Goal: Information Seeking & Learning: Learn about a topic

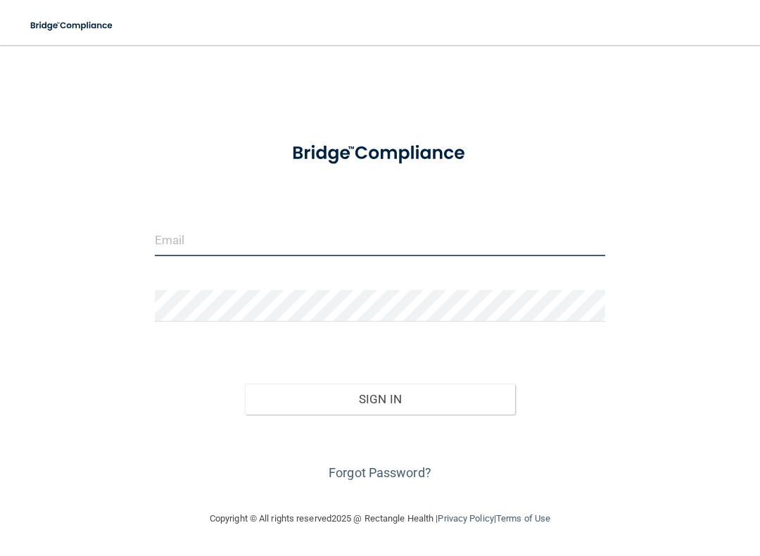
click at [407, 243] on input "email" at bounding box center [380, 240] width 450 height 32
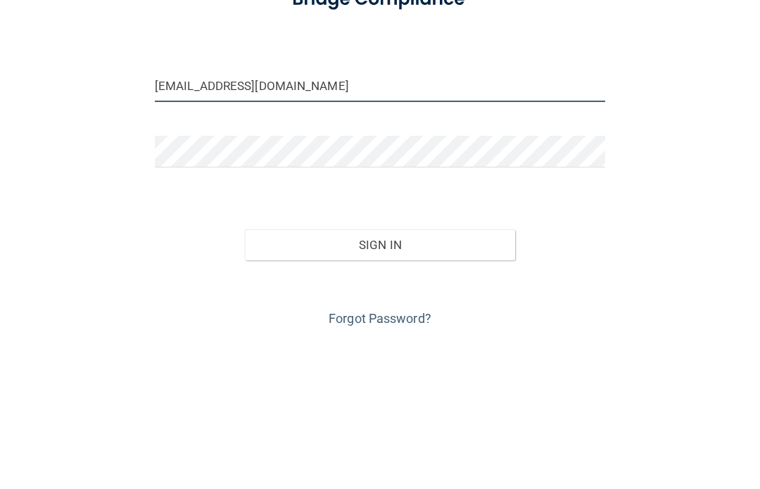
type input "[EMAIL_ADDRESS][DOMAIN_NAME]"
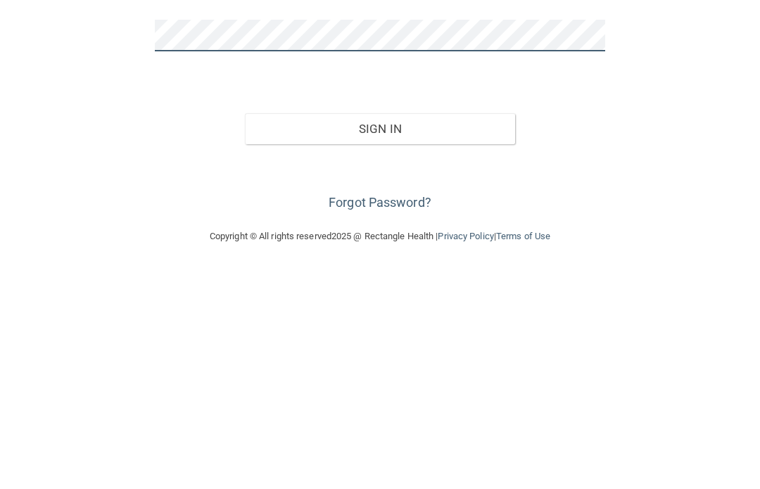
scroll to position [50, 0]
click at [582, 305] on div "Sign In" at bounding box center [379, 334] width 471 height 59
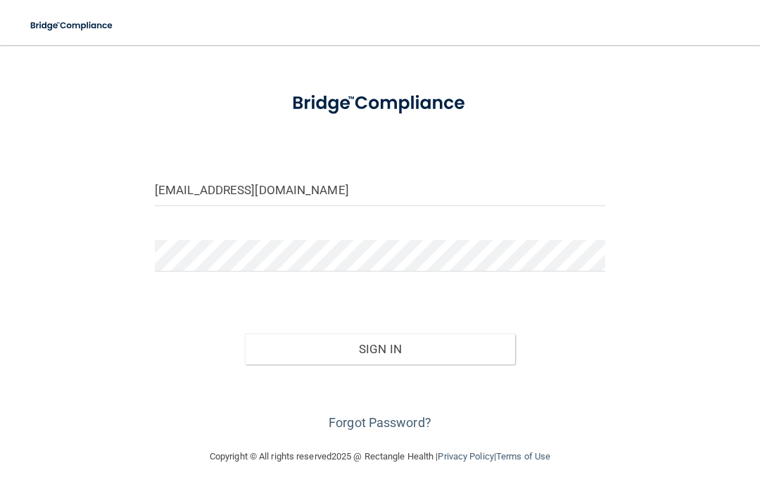
click at [404, 345] on button "Sign In" at bounding box center [380, 348] width 270 height 31
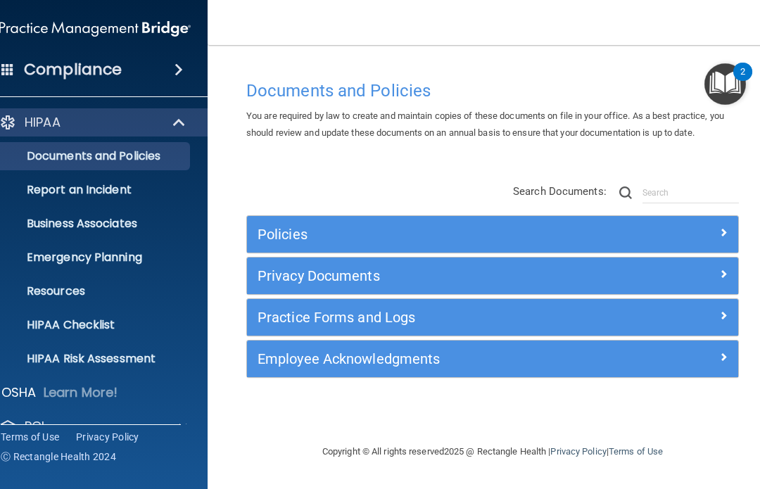
click at [176, 73] on span at bounding box center [178, 69] width 8 height 17
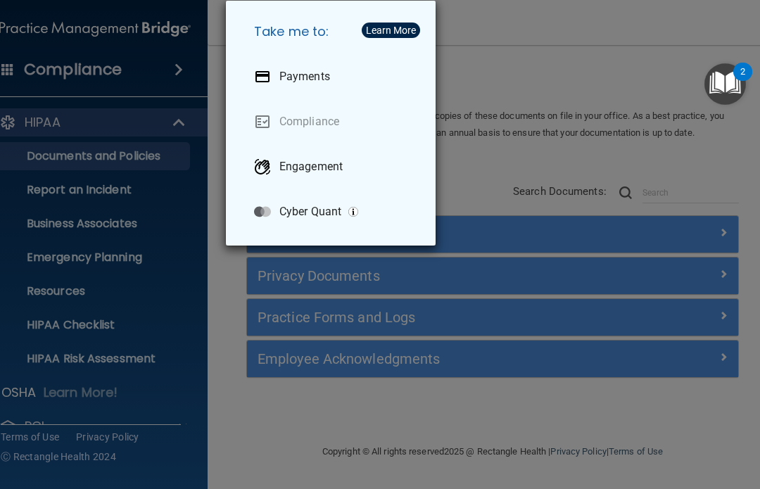
click at [506, 44] on div "Take me to: Payments Compliance Engagement Cyber Quant" at bounding box center [380, 244] width 760 height 489
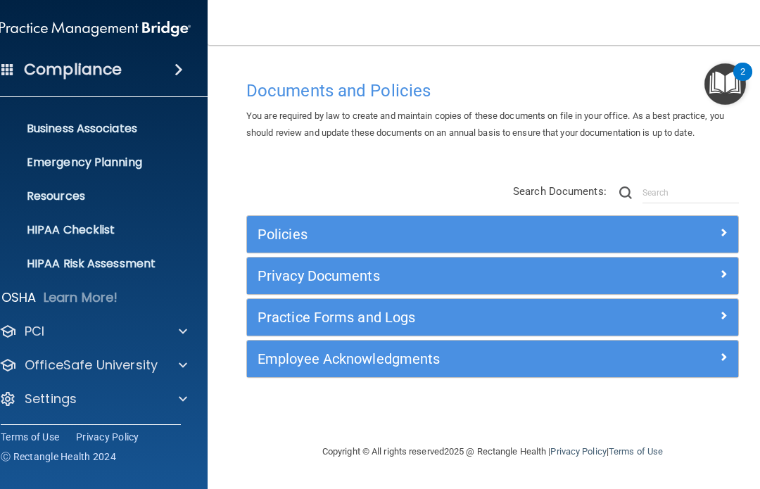
scroll to position [95, 0]
click at [177, 362] on div at bounding box center [180, 365] width 35 height 17
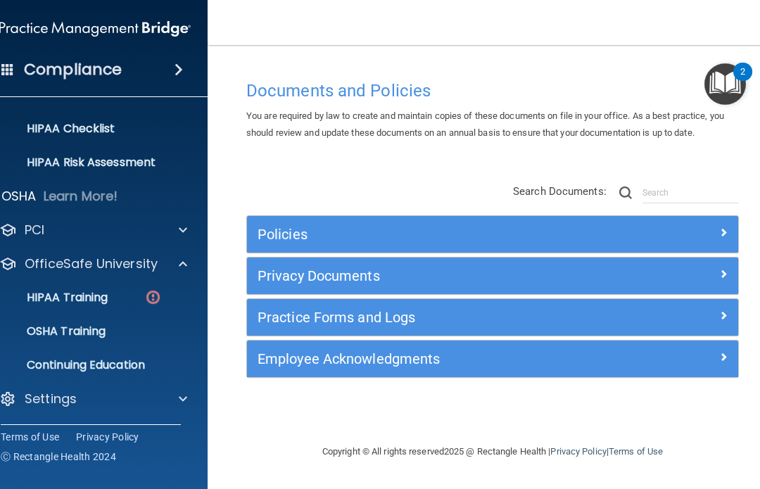
scroll to position [196, 0]
click at [177, 400] on div at bounding box center [180, 398] width 35 height 17
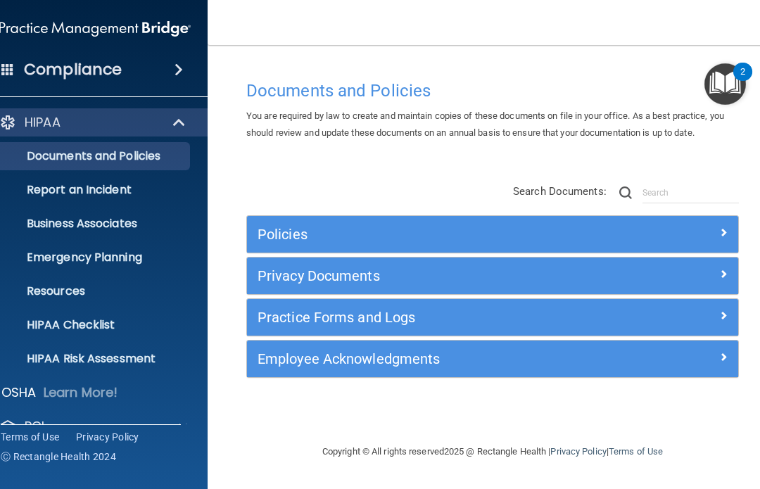
scroll to position [0, 0]
click at [179, 70] on span at bounding box center [178, 69] width 8 height 17
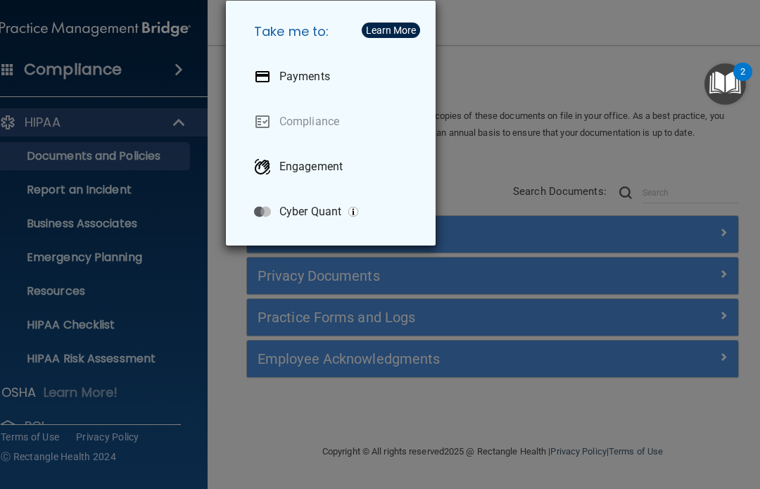
click at [180, 70] on div "Take me to: Payments Compliance Engagement Cyber Quant" at bounding box center [380, 244] width 760 height 489
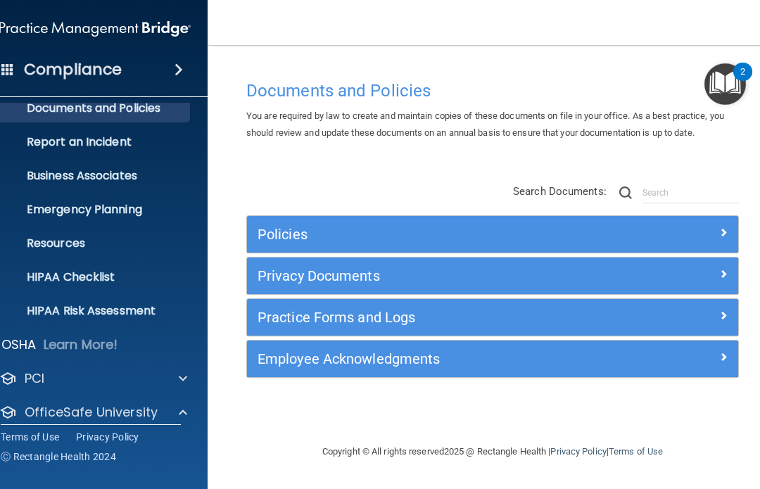
scroll to position [47, 0]
click at [77, 234] on link "Resources" at bounding box center [79, 244] width 222 height 28
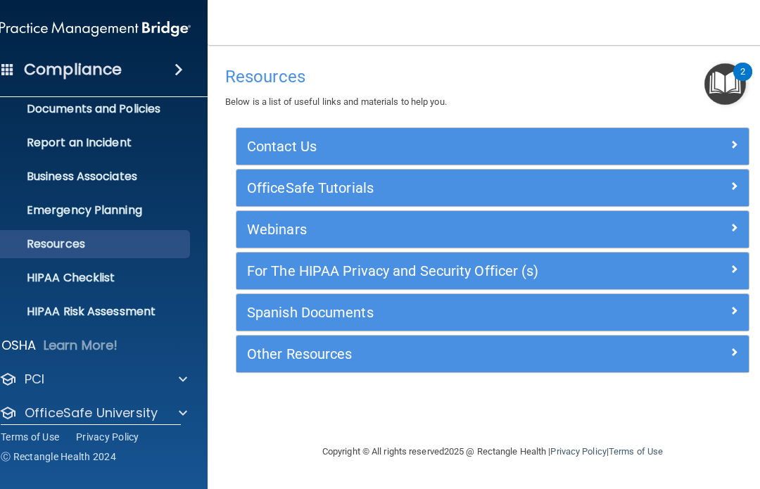
click at [722, 184] on div at bounding box center [684, 185] width 128 height 17
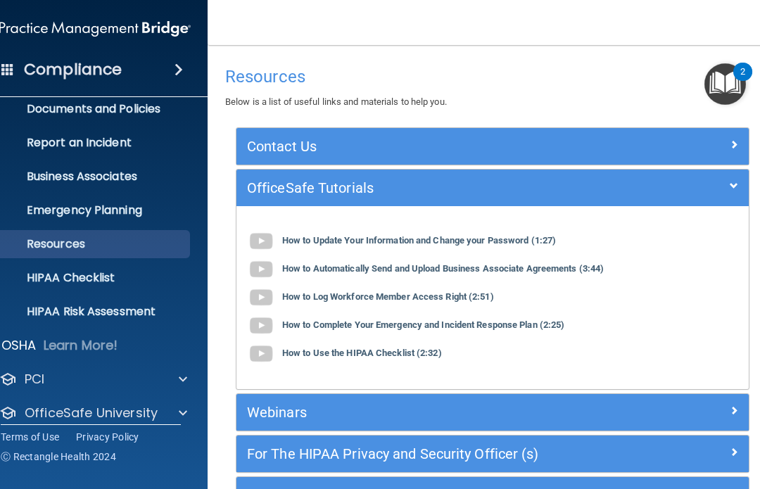
click at [150, 246] on p "Resources" at bounding box center [88, 244] width 192 height 14
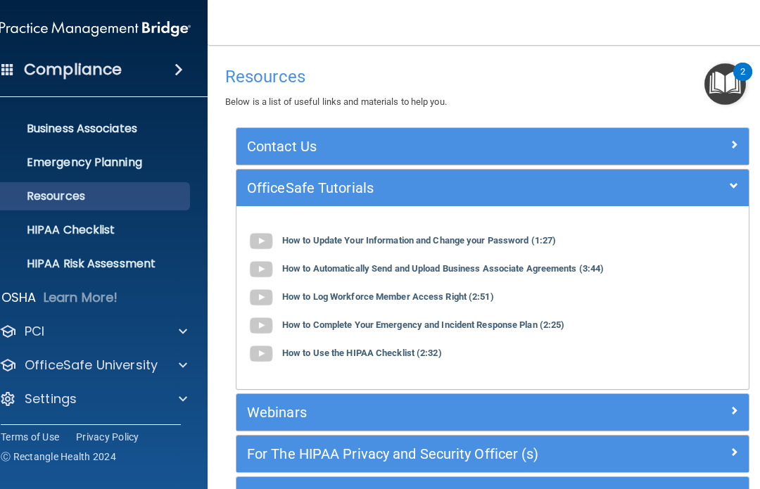
scroll to position [95, 0]
click at [179, 366] on span at bounding box center [183, 365] width 8 height 17
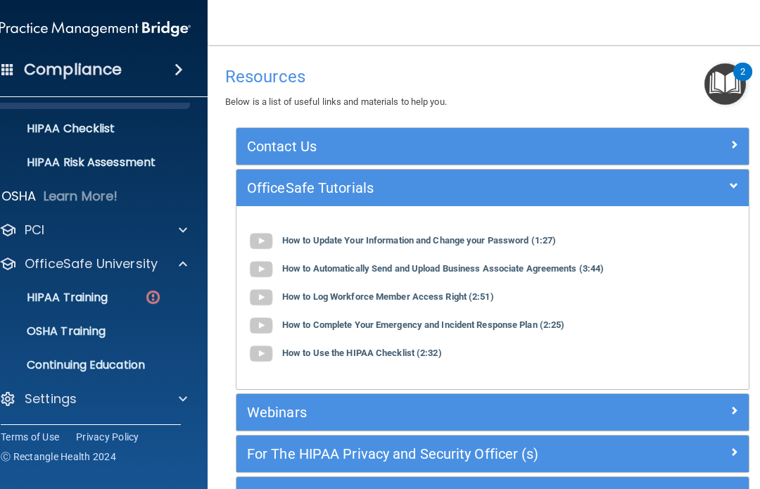
scroll to position [196, 0]
click at [141, 362] on p "Continuing Education" at bounding box center [88, 365] width 192 height 14
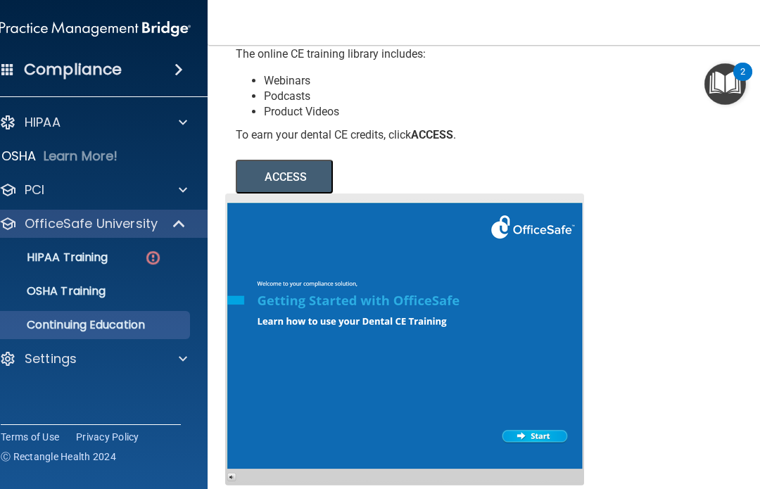
scroll to position [176, 0]
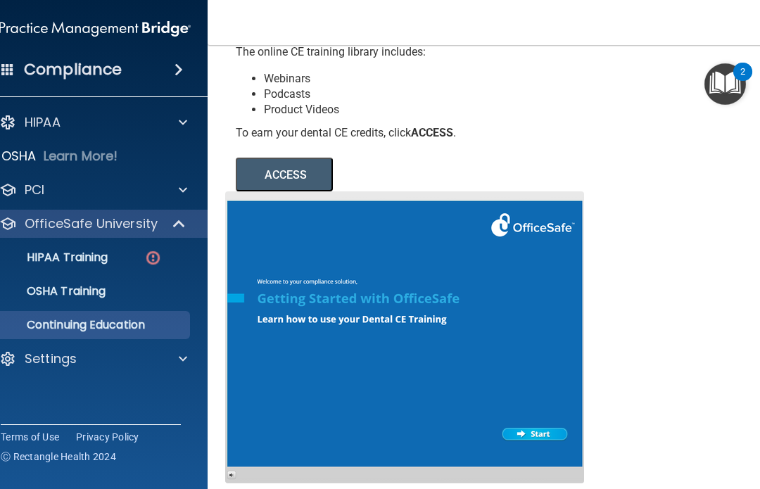
click at [542, 434] on div at bounding box center [404, 337] width 359 height 292
